Goal: Register for event/course

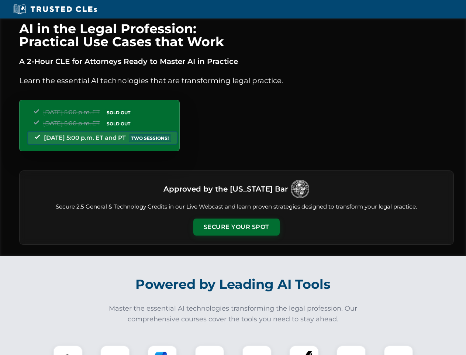
click at [236, 227] on button "Secure Your Spot" at bounding box center [237, 226] width 86 height 17
click at [68, 350] on img at bounding box center [67, 359] width 21 height 21
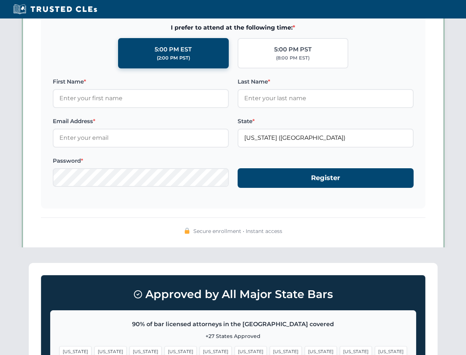
click at [270, 350] on span "[US_STATE]" at bounding box center [286, 351] width 32 height 11
click at [340, 350] on span "[US_STATE]" at bounding box center [356, 351] width 32 height 11
